Goal: Task Accomplishment & Management: Manage account settings

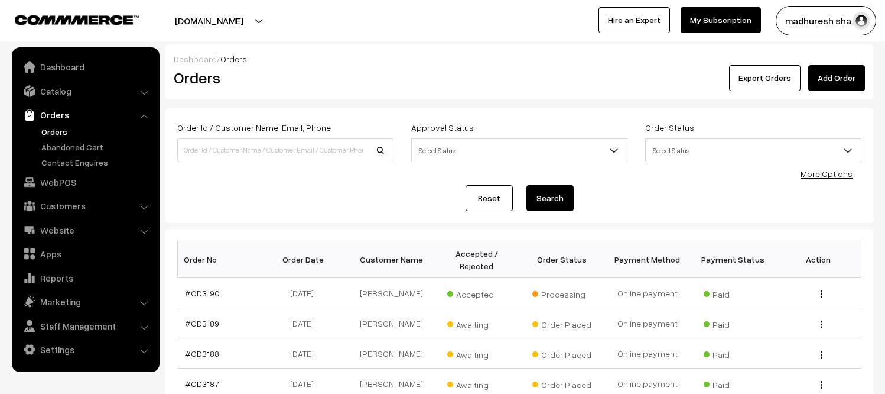
scroll to position [66, 0]
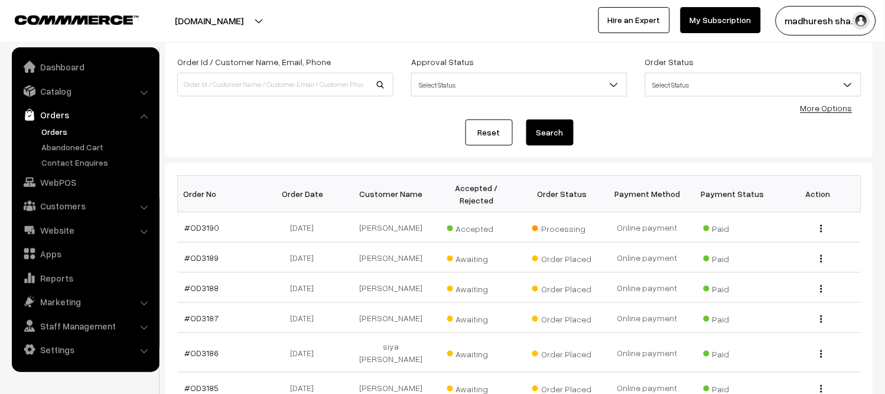
click at [837, 27] on button "madhuresh sha…" at bounding box center [826, 21] width 100 height 30
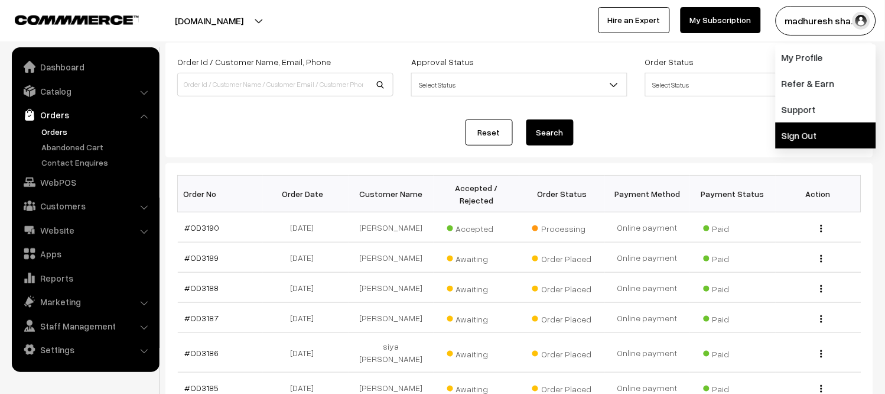
click at [842, 140] on link "Sign Out" at bounding box center [826, 135] width 100 height 26
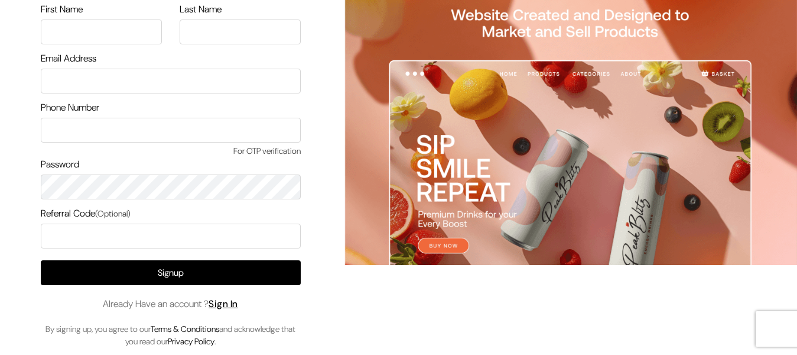
scroll to position [92, 0]
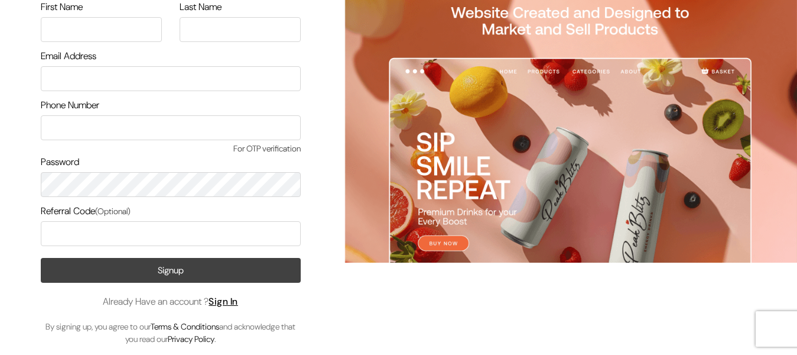
click at [260, 267] on button "Signup" at bounding box center [171, 270] width 260 height 25
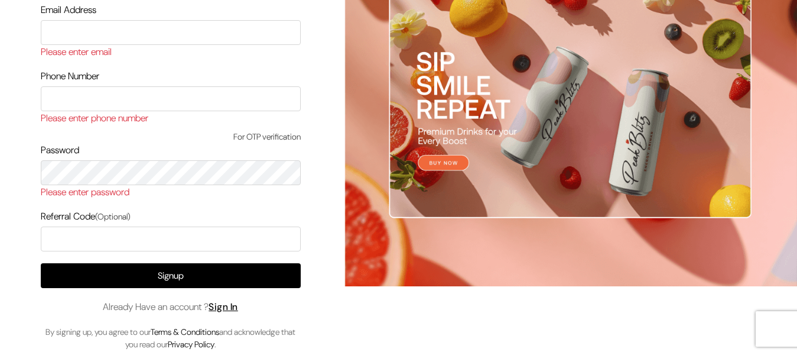
scroll to position [178, 0]
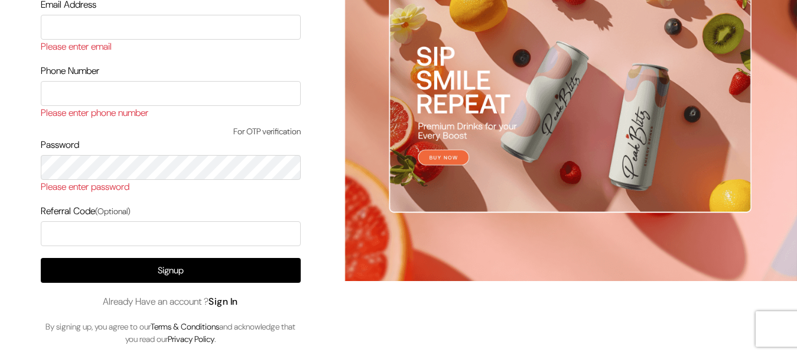
click at [236, 301] on link "Sign In" at bounding box center [224, 301] width 30 height 12
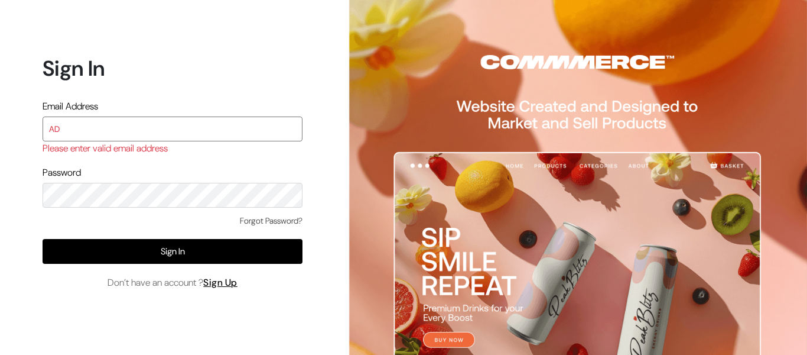
drag, startPoint x: 144, startPoint y: 137, endPoint x: 0, endPoint y: 134, distance: 143.6
click at [0, 134] on div "Sign In Email Address AD Please enter valid email address Password Forgot Passw…" at bounding box center [168, 177] width 336 height 355
paste input "[EMAIL_ADDRESS][DOMAIN_NAME]"
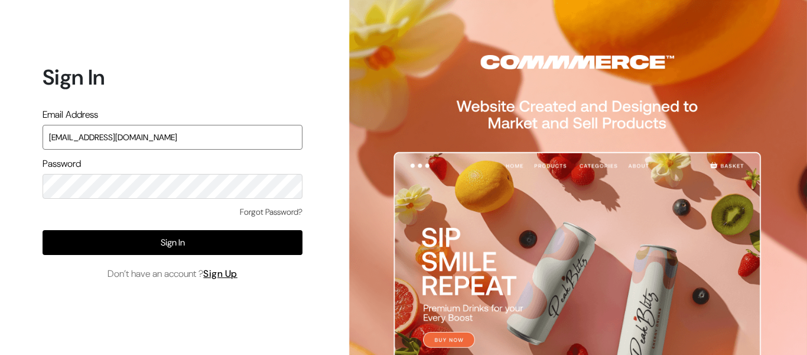
type input "admin@shahbookhouse.com"
click at [263, 209] on link "Forgot Password?" at bounding box center [271, 212] width 63 height 12
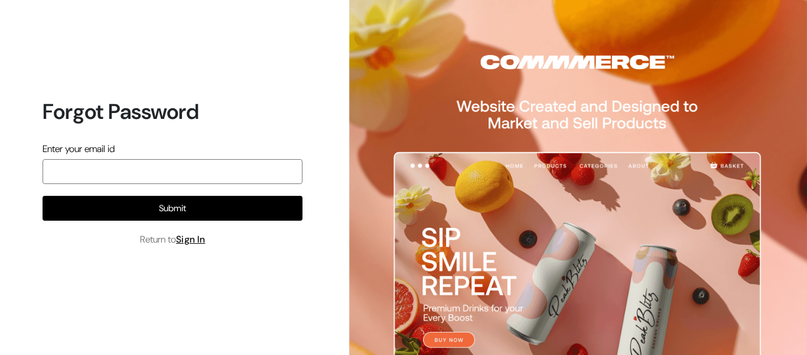
click at [215, 175] on input "email" at bounding box center [173, 171] width 260 height 25
paste input "admin@shahbookhouse.com"
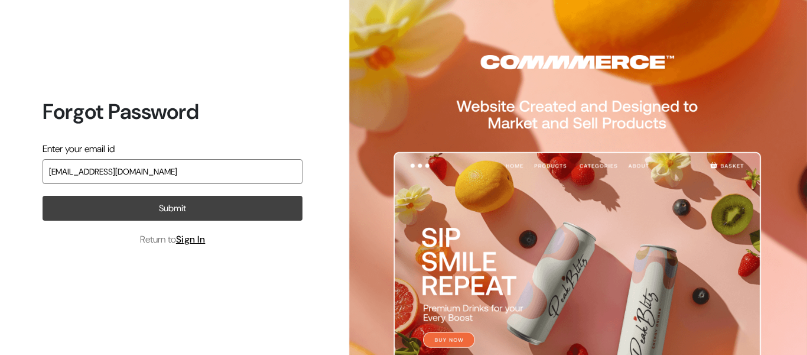
type input "admin@shahbookhouse.com"
click at [209, 211] on button "Submit" at bounding box center [173, 208] width 260 height 25
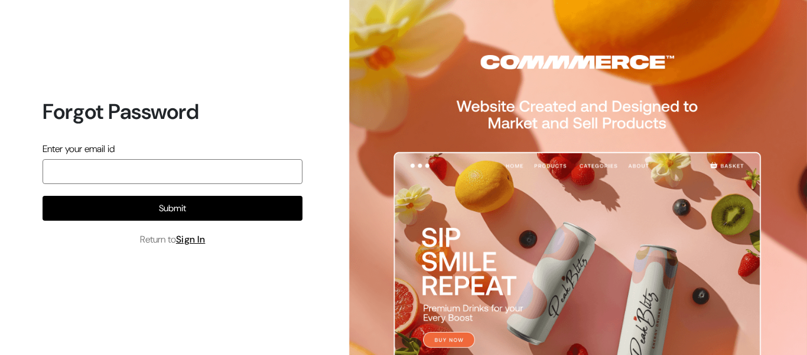
click at [235, 167] on input "email" at bounding box center [173, 171] width 260 height 25
paste input "[EMAIL_ADDRESS][DOMAIN_NAME]"
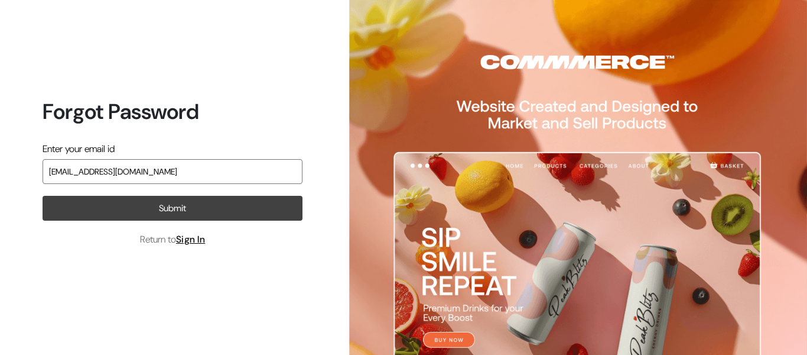
type input "[EMAIL_ADDRESS][DOMAIN_NAME]"
click at [176, 209] on button "Submit" at bounding box center [173, 208] width 260 height 25
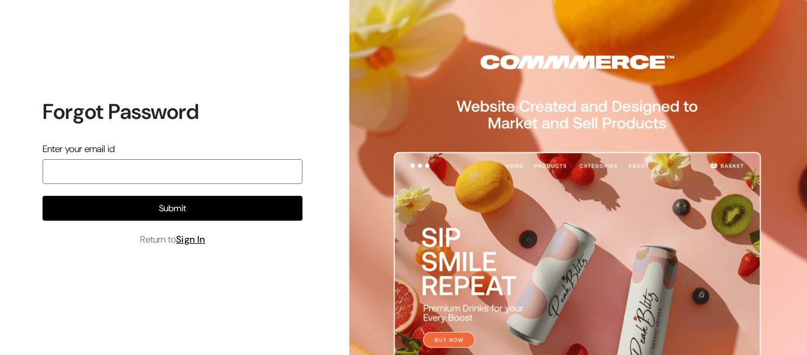
click at [199, 171] on input "email" at bounding box center [173, 171] width 260 height 25
click at [192, 165] on input "email" at bounding box center [173, 171] width 260 height 25
paste input "admin@shahbookhouse.com"
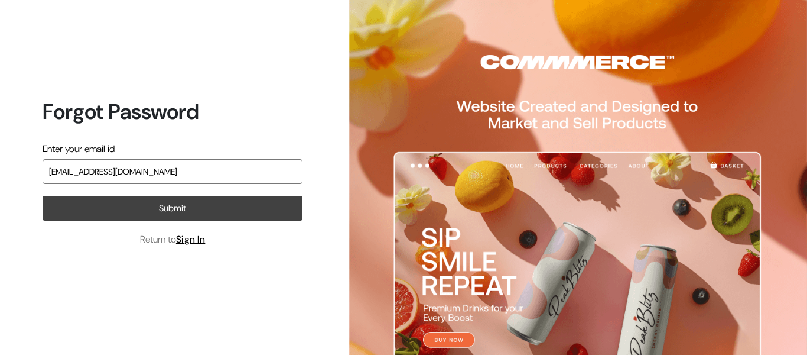
type input "admin@shahbookhouse.com"
click at [98, 207] on button "Submit" at bounding box center [173, 208] width 260 height 25
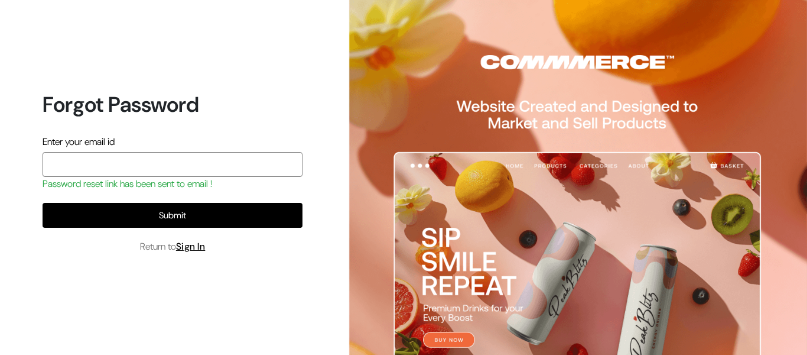
click at [134, 174] on input "email" at bounding box center [173, 164] width 260 height 25
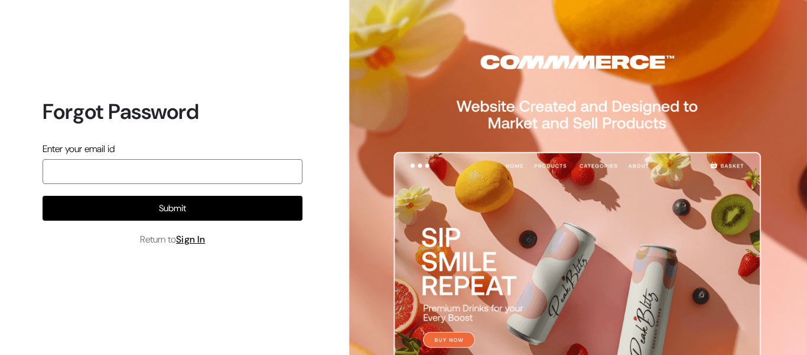
click at [222, 170] on input "email" at bounding box center [173, 171] width 260 height 25
click at [204, 241] on link "Sign In" at bounding box center [191, 239] width 30 height 12
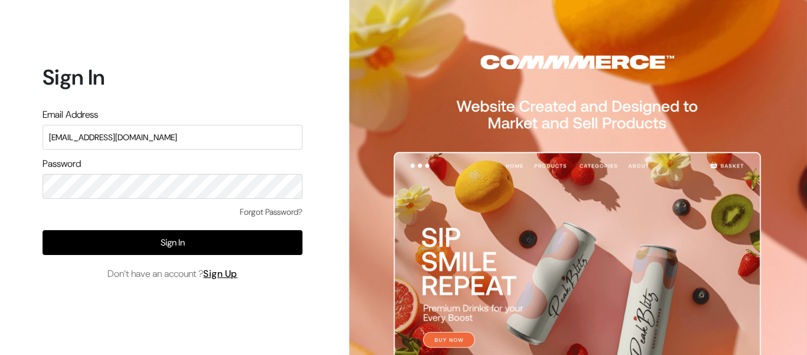
type input "[EMAIL_ADDRESS][DOMAIN_NAME]"
click at [281, 213] on link "Forgot Password?" at bounding box center [271, 212] width 63 height 12
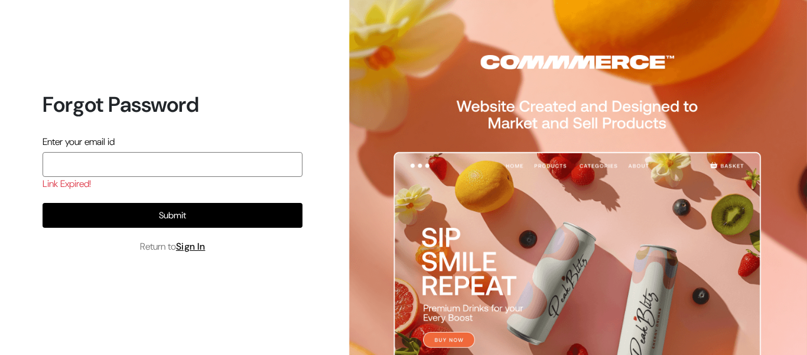
click at [98, 164] on input "email" at bounding box center [173, 164] width 260 height 25
paste input "[EMAIL_ADDRESS][DOMAIN_NAME]"
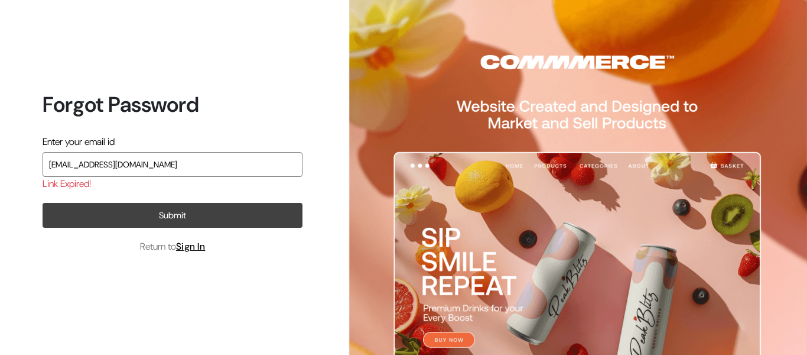
type input "[EMAIL_ADDRESS][DOMAIN_NAME]"
click at [183, 213] on button "Submit" at bounding box center [173, 215] width 260 height 25
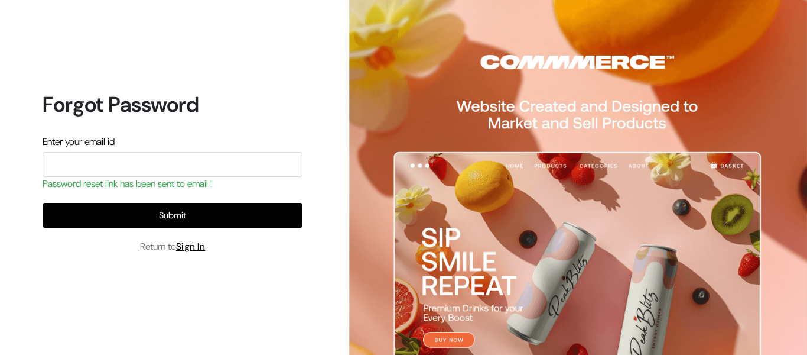
click at [175, 180] on div "Password reset link has been sent to email !" at bounding box center [173, 184] width 260 height 14
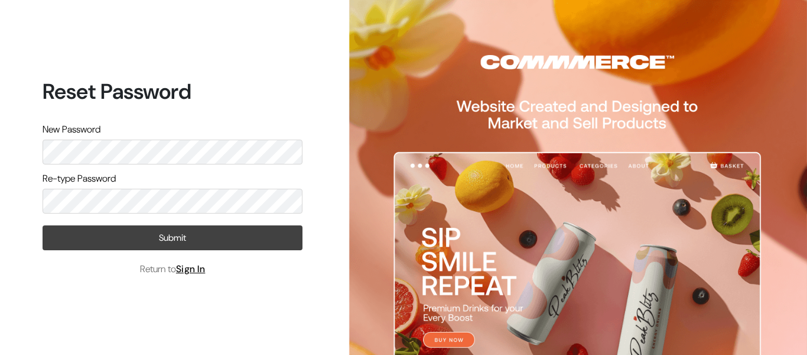
click at [187, 227] on button "Submit" at bounding box center [173, 237] width 260 height 25
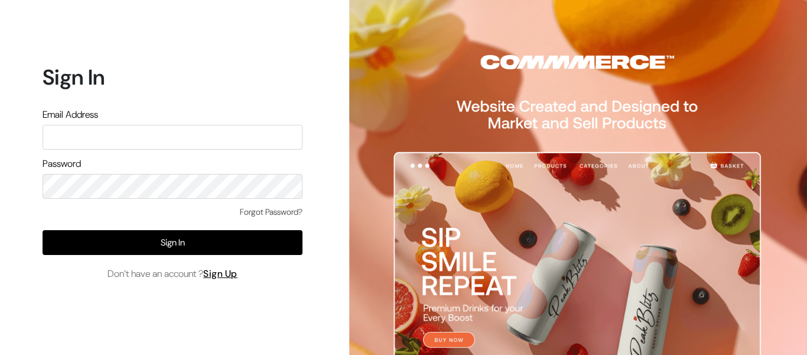
click at [168, 144] on input "text" at bounding box center [173, 137] width 260 height 25
click at [140, 136] on input "text" at bounding box center [173, 137] width 260 height 25
type input "[EMAIL_ADDRESS][DOMAIN_NAME]"
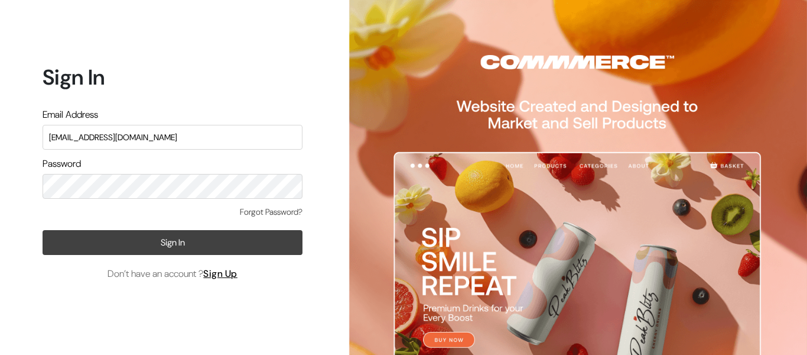
click at [165, 241] on button "Sign In" at bounding box center [173, 242] width 260 height 25
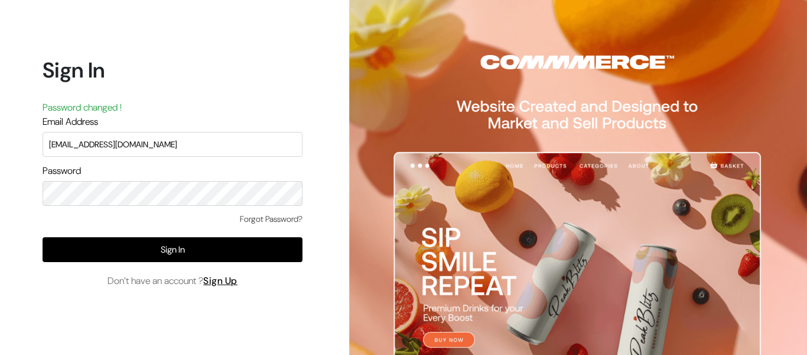
type input "[EMAIL_ADDRESS][DOMAIN_NAME]"
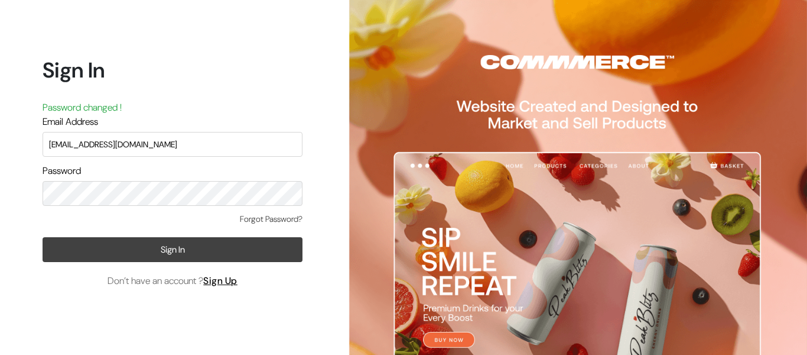
click at [190, 259] on button "Sign In" at bounding box center [173, 249] width 260 height 25
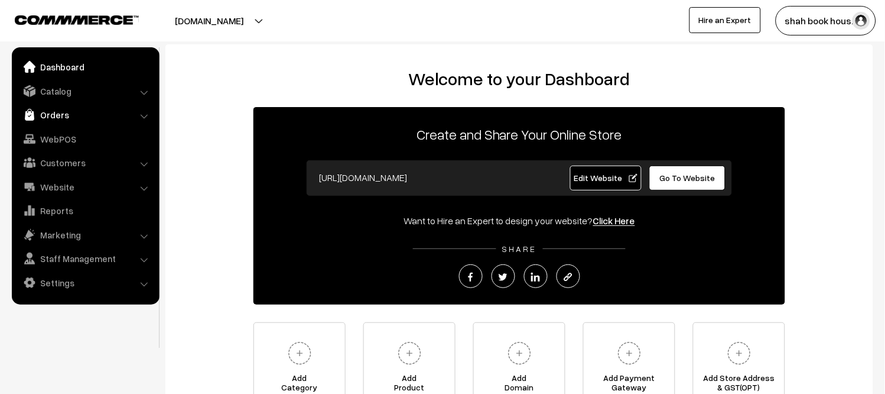
click at [49, 115] on link "Orders" at bounding box center [85, 114] width 141 height 21
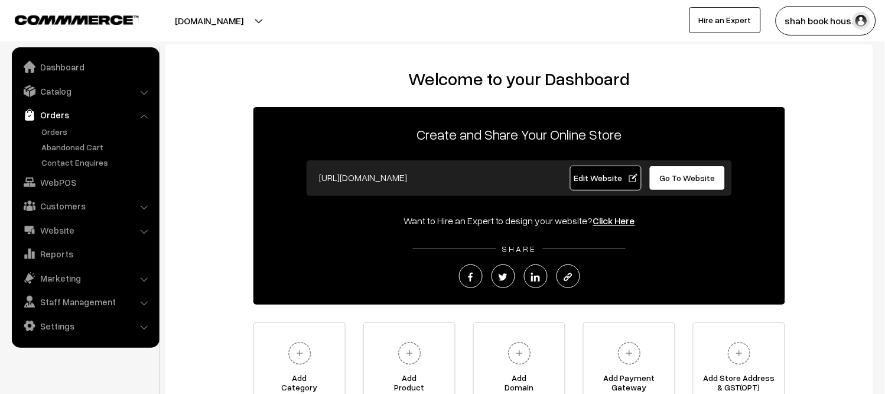
click at [59, 138] on ul "Orders" at bounding box center [86, 146] width 142 height 43
click at [58, 128] on link "Orders" at bounding box center [96, 131] width 117 height 12
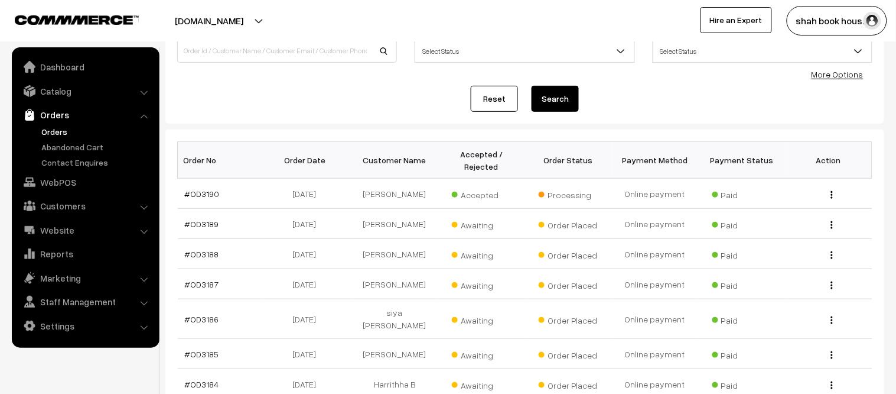
scroll to position [131, 0]
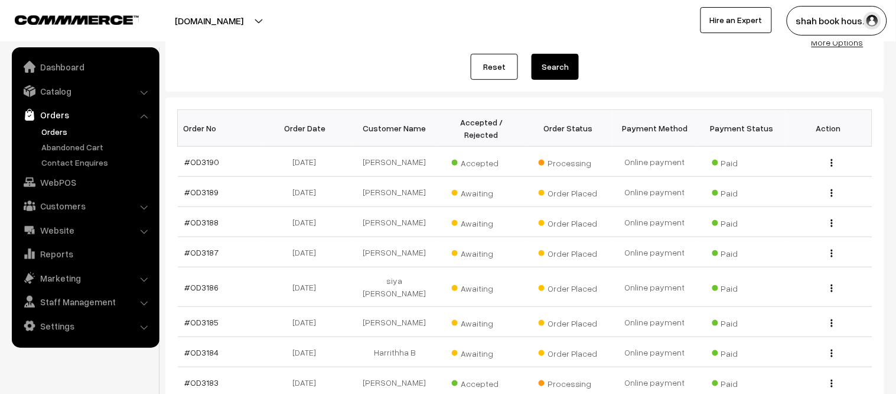
click at [54, 125] on link "Orders" at bounding box center [96, 131] width 117 height 12
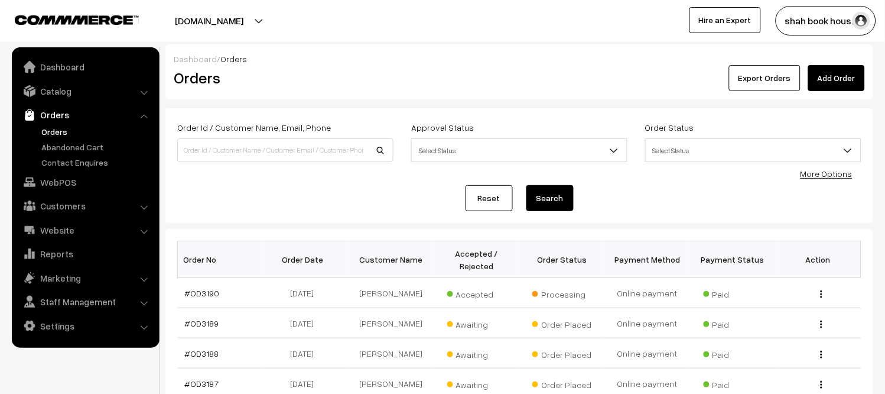
click at [58, 129] on link "Orders" at bounding box center [96, 131] width 117 height 12
click at [63, 130] on link "Orders" at bounding box center [96, 131] width 117 height 12
click at [852, 33] on button "shah book hous…" at bounding box center [826, 21] width 100 height 30
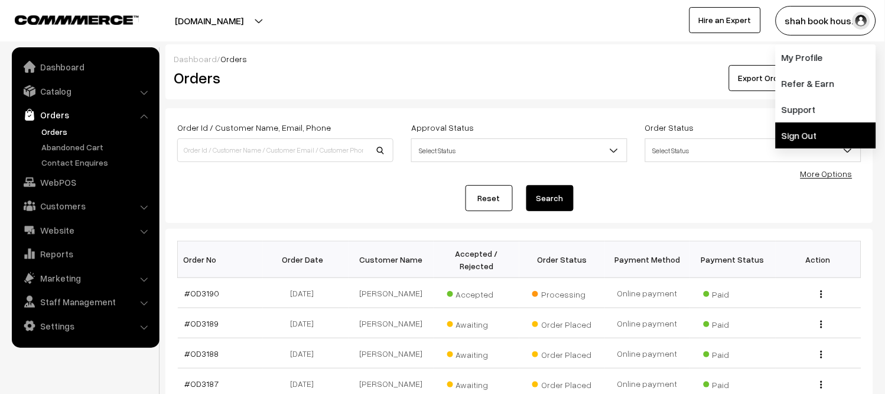
click at [814, 138] on link "Sign Out" at bounding box center [826, 135] width 100 height 26
